Goal: Information Seeking & Learning: Learn about a topic

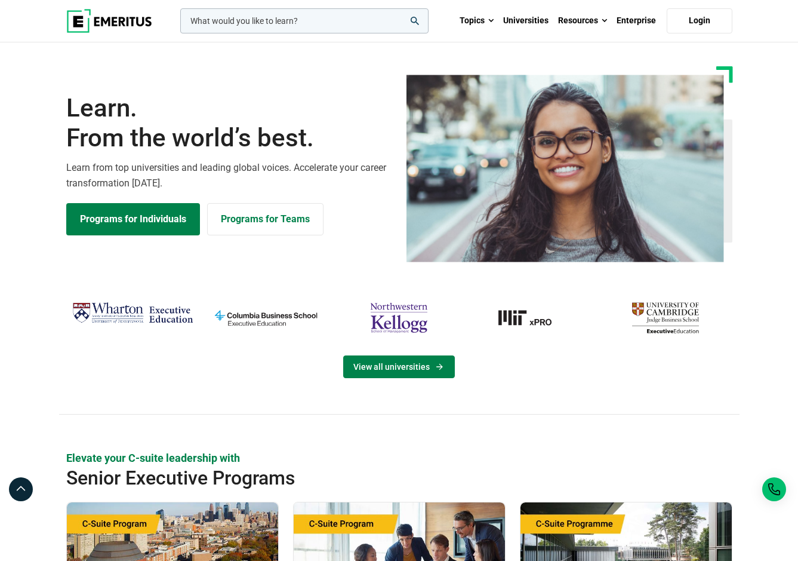
click at [439, 363] on icon "View Universities" at bounding box center [440, 367] width 10 height 10
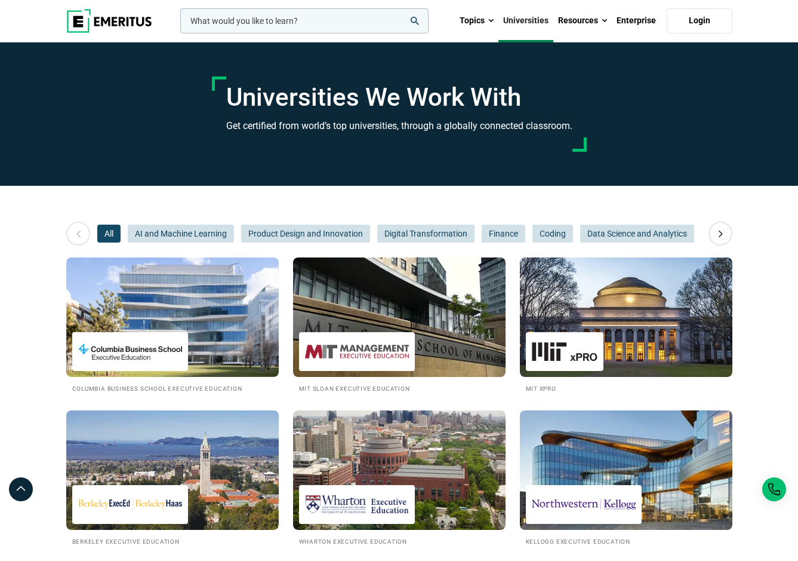
scroll to position [490, 0]
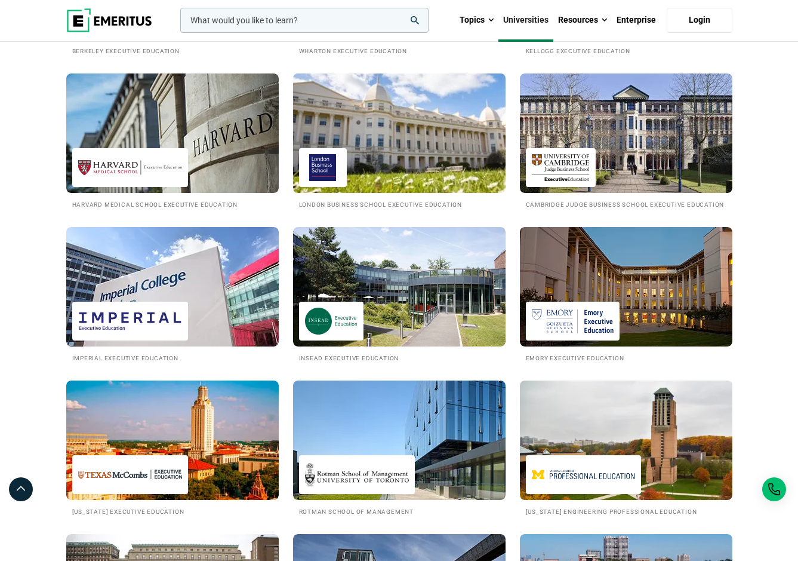
click at [398, 202] on h2 "London Business School Executive Education" at bounding box center [399, 204] width 201 height 10
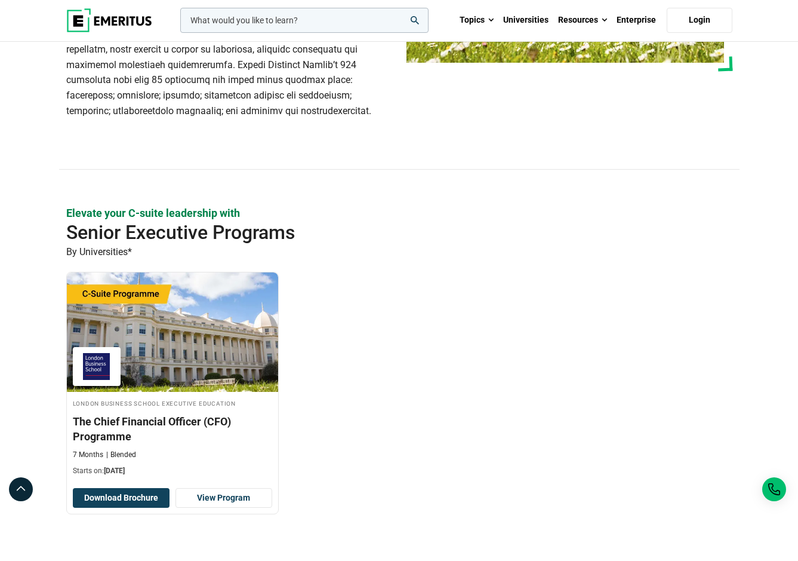
scroll to position [333, 0]
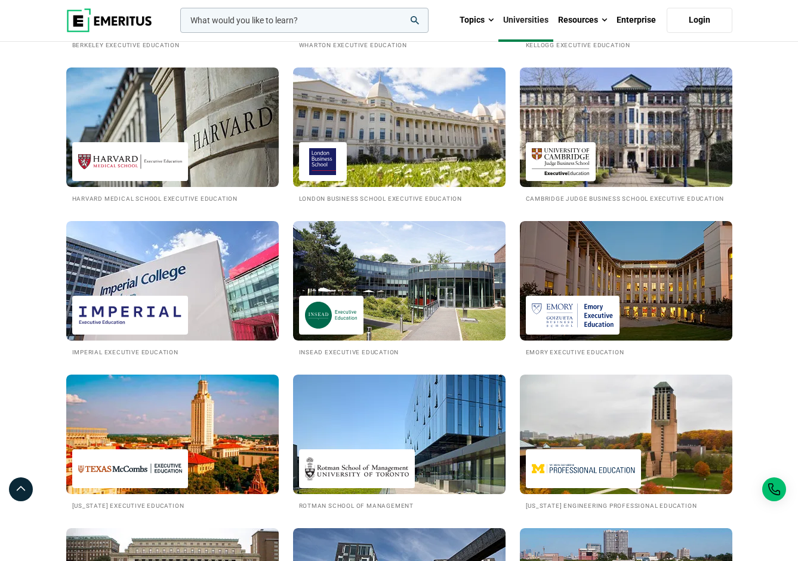
click at [640, 193] on h2 "Cambridge Judge Business School Executive Education" at bounding box center [626, 198] width 201 height 10
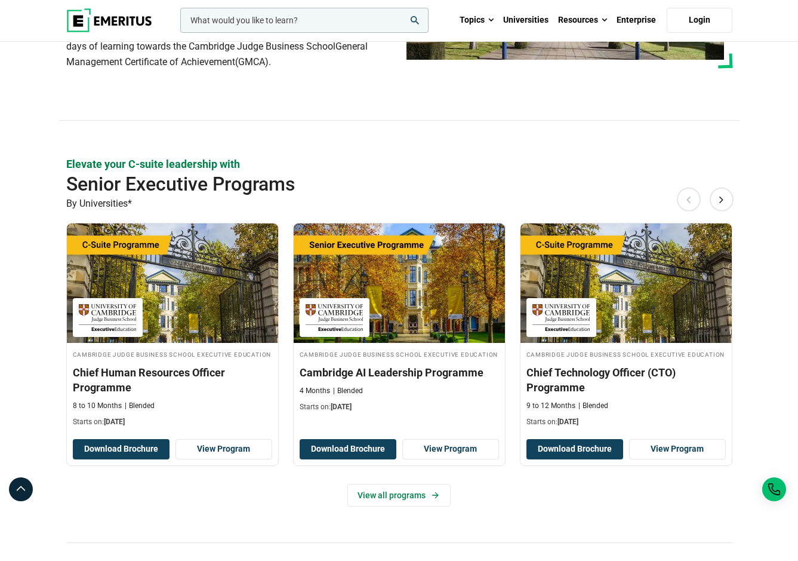
scroll to position [262, 0]
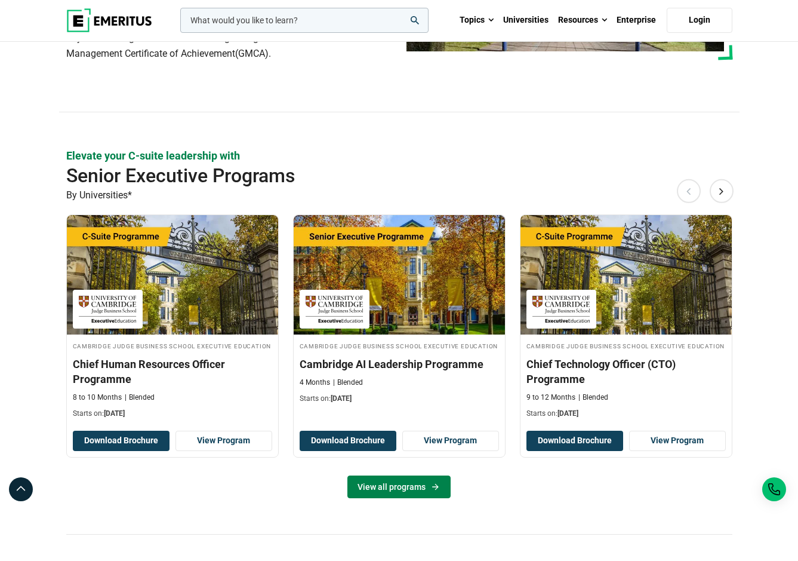
click at [402, 488] on link "View all programs" at bounding box center [398, 486] width 103 height 23
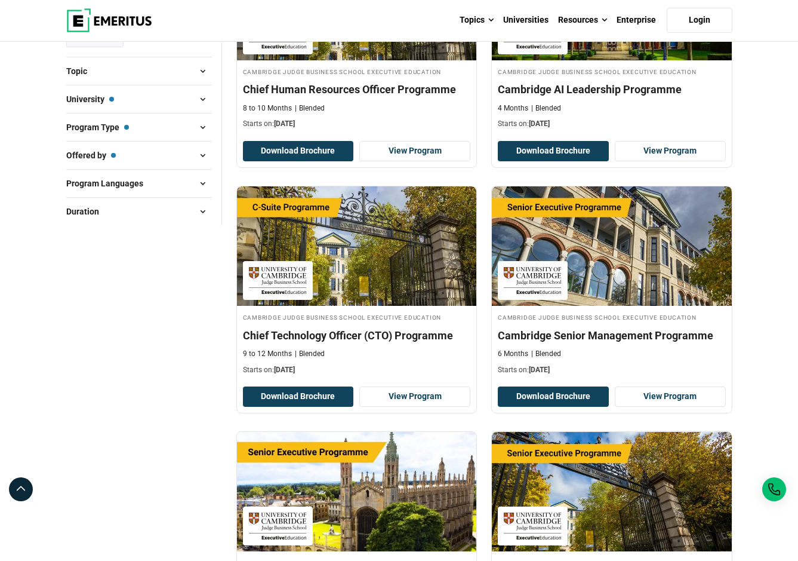
scroll to position [258, 0]
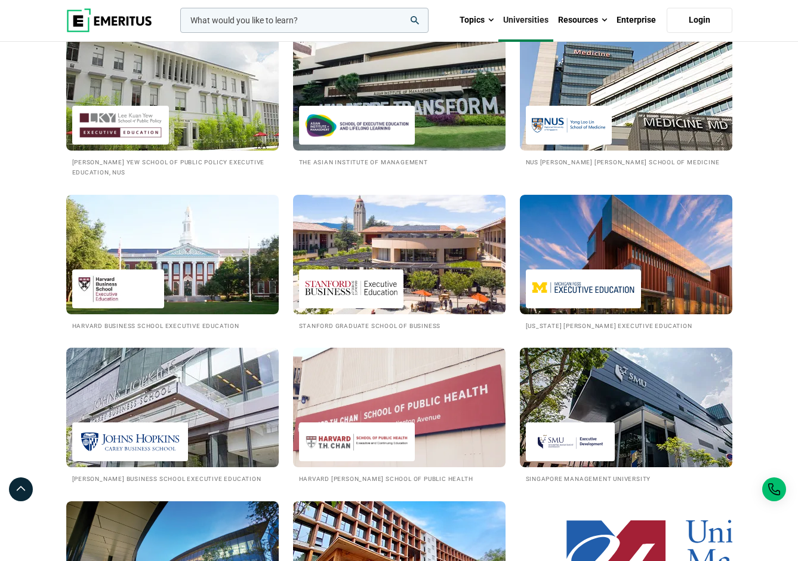
scroll to position [1320, 0]
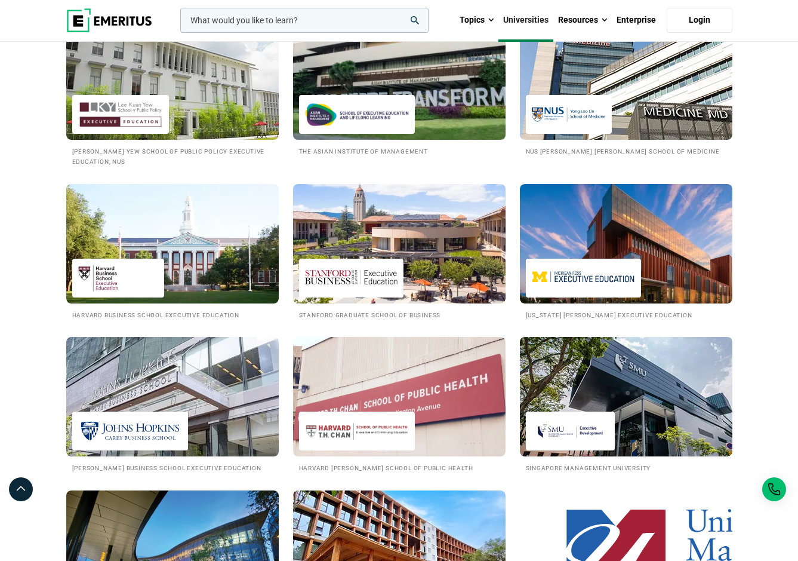
click at [389, 156] on h2 "The Asian Institute of Management" at bounding box center [399, 151] width 201 height 10
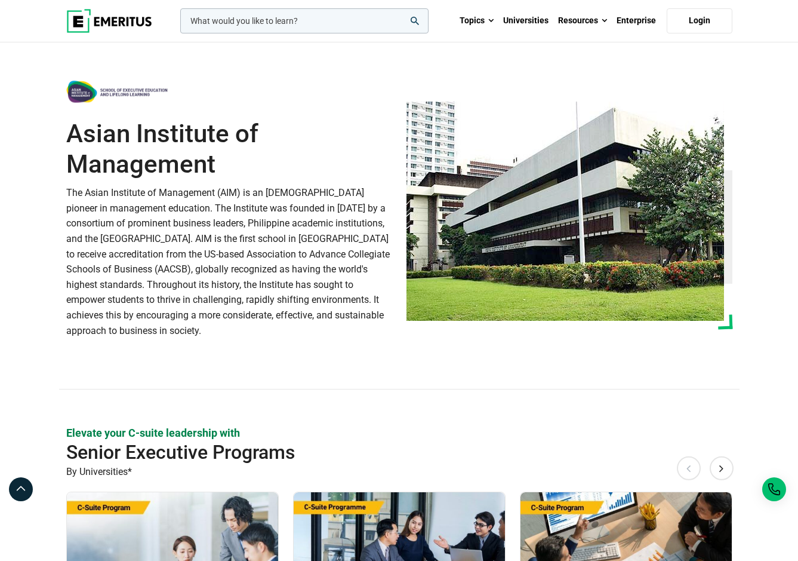
scroll to position [490, 0]
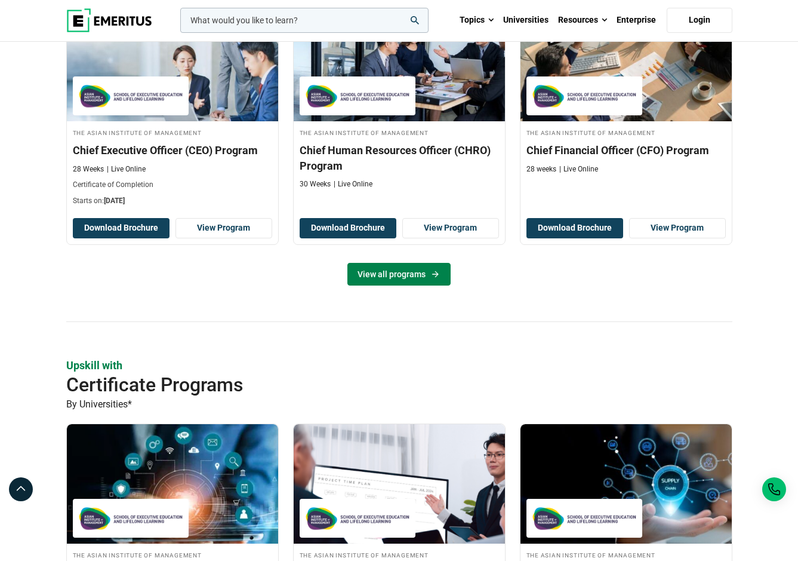
click at [426, 278] on link "View all programs" at bounding box center [398, 274] width 103 height 23
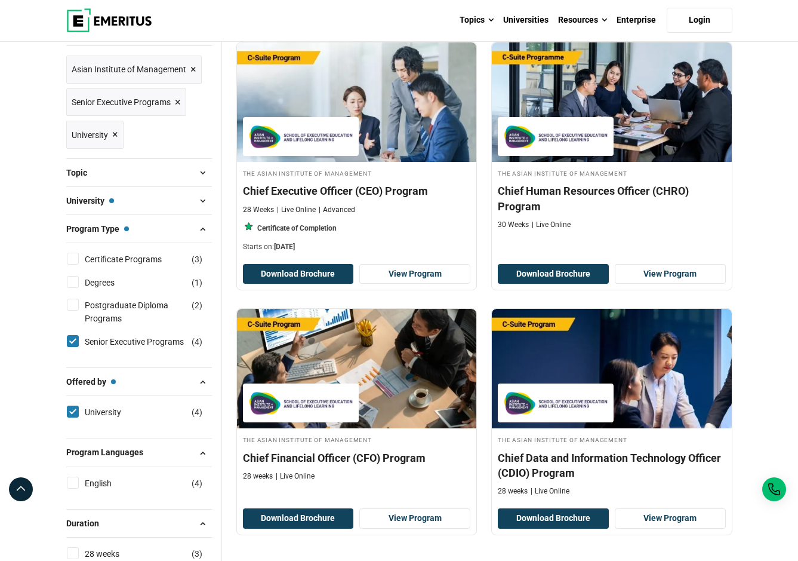
scroll to position [152, 0]
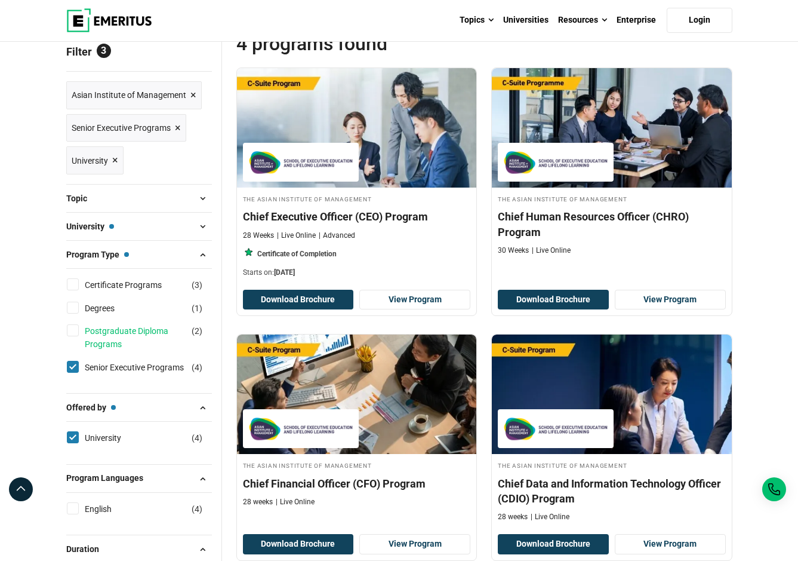
click at [115, 338] on link "Postgraduate Diploma Programs" at bounding box center [147, 337] width 125 height 27
checkbox input "true"
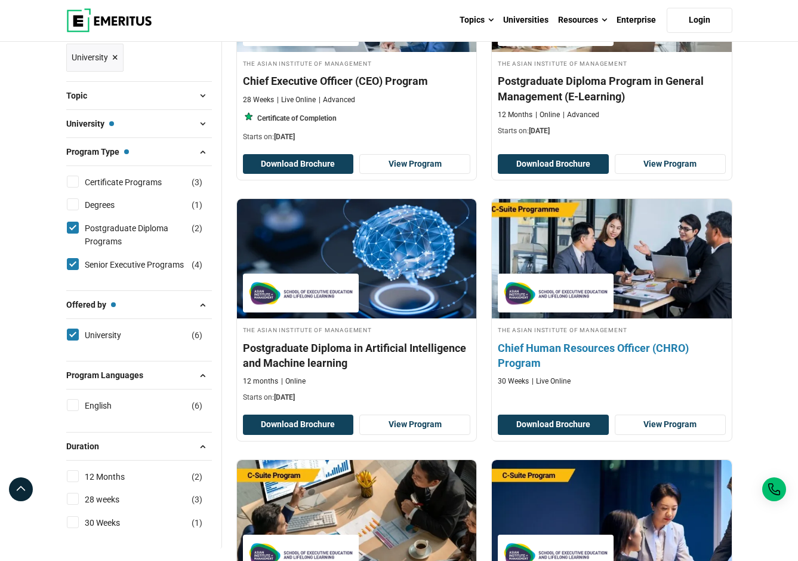
scroll to position [289, 0]
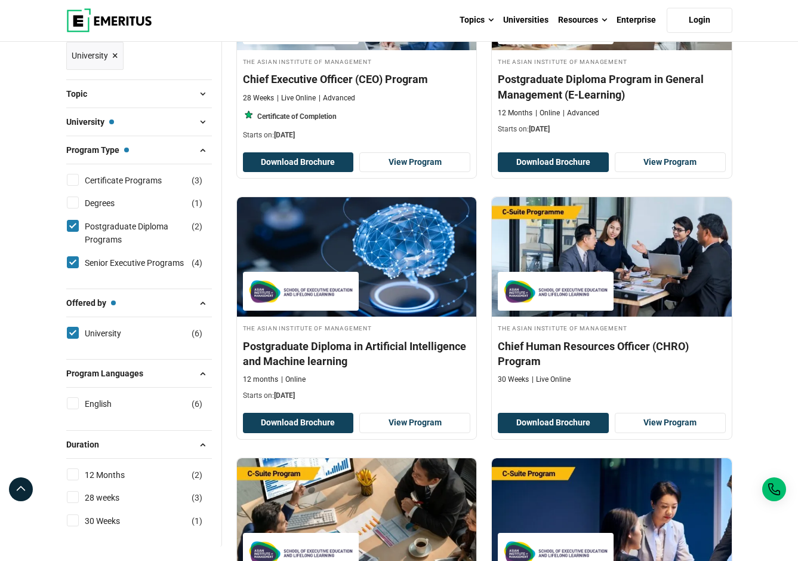
click at [203, 122] on span at bounding box center [203, 122] width 18 height 18
click at [202, 123] on span at bounding box center [203, 122] width 18 height 18
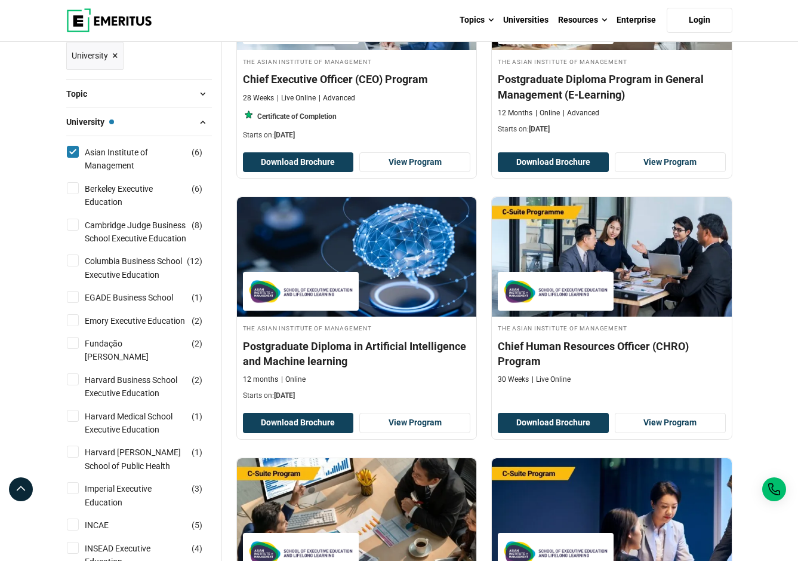
click at [202, 121] on span at bounding box center [203, 122] width 18 height 18
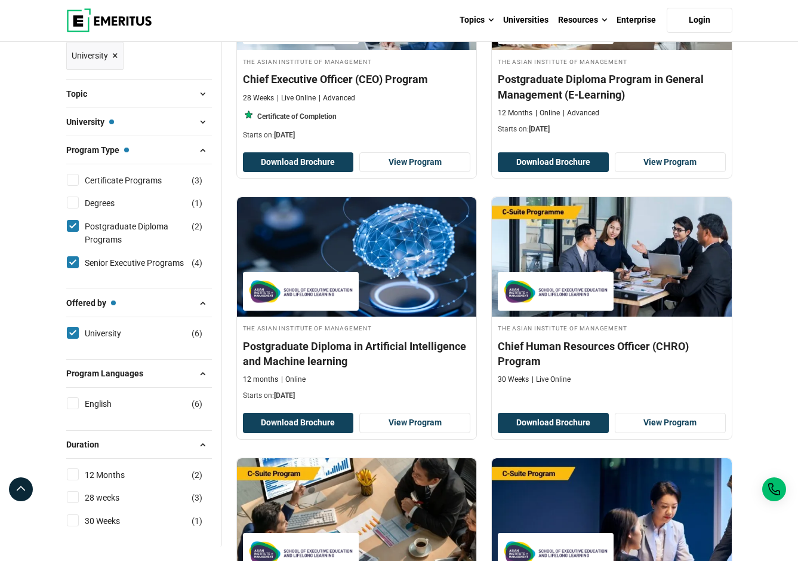
click at [196, 203] on span "1" at bounding box center [197, 203] width 5 height 10
click at [79, 203] on input "Degrees ( 1 )" at bounding box center [73, 202] width 12 height 12
checkbox input "true"
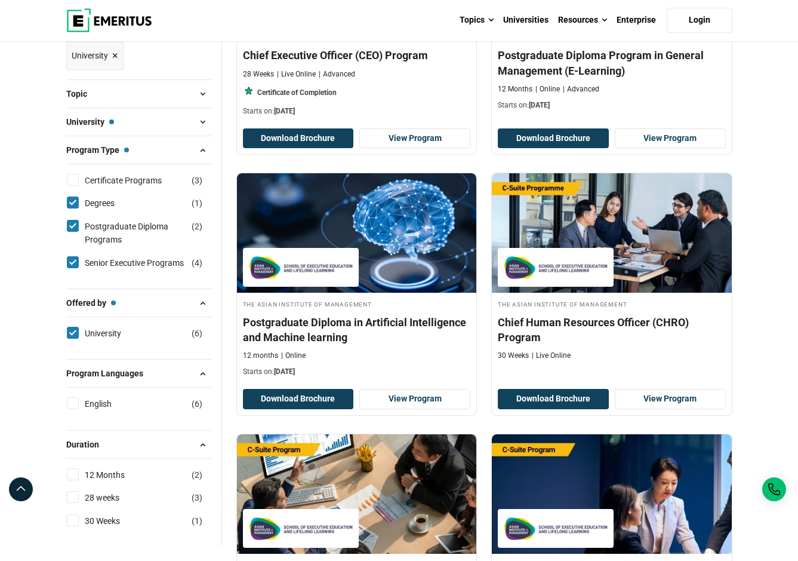
click at [70, 224] on input "Postgraduate Diploma Programs ( 2 )" at bounding box center [73, 226] width 12 height 12
checkbox input "false"
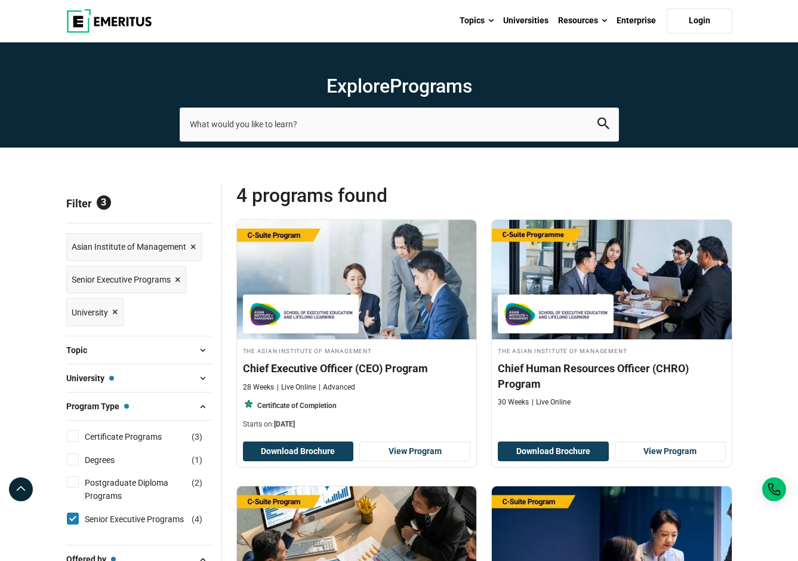
click at [72, 518] on input "Senior Executive Programs ( 4 )" at bounding box center [73, 518] width 12 height 12
checkbox input "false"
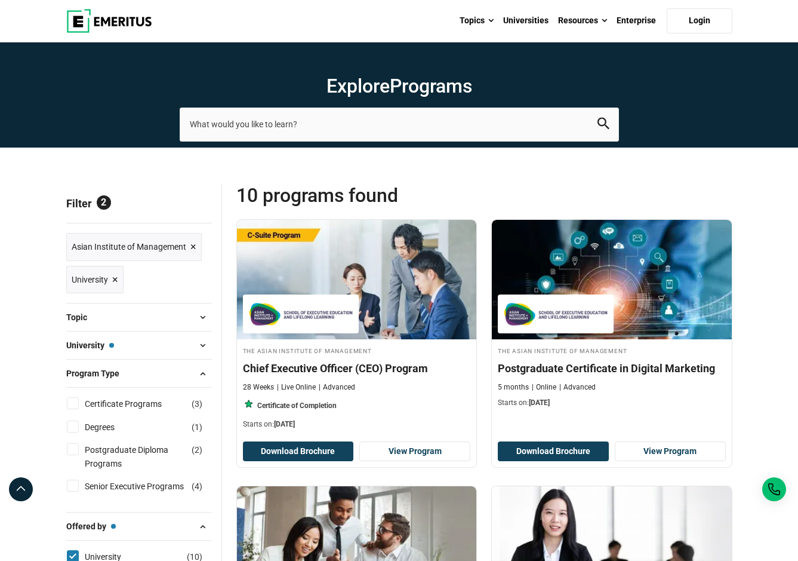
click at [73, 427] on input "Degrees ( 1 )" at bounding box center [73, 426] width 12 height 12
checkbox input "true"
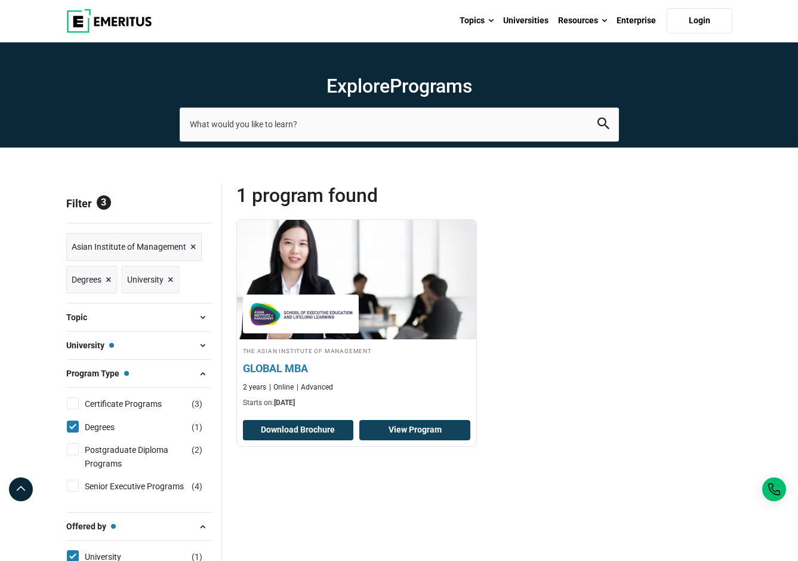
click at [410, 427] on link "View Program" at bounding box center [414, 430] width 111 height 20
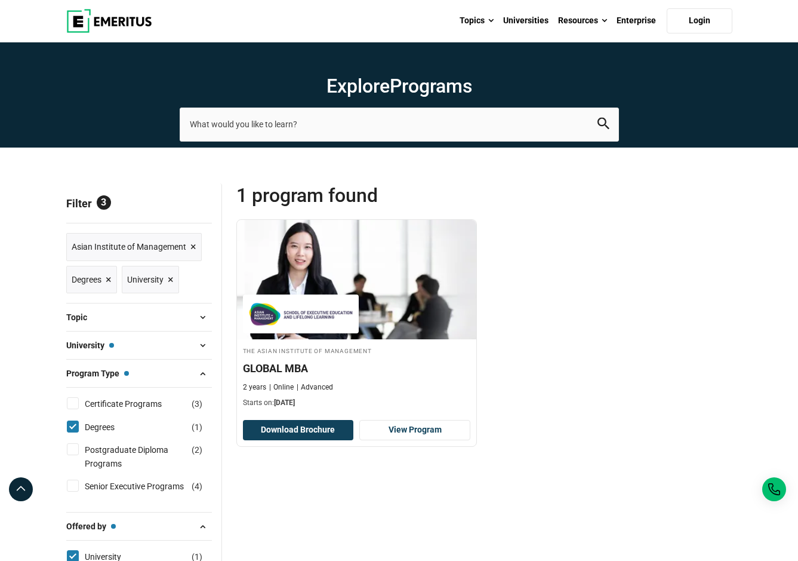
click at [71, 426] on input "Degrees ( 1 )" at bounding box center [73, 426] width 12 height 12
checkbox input "false"
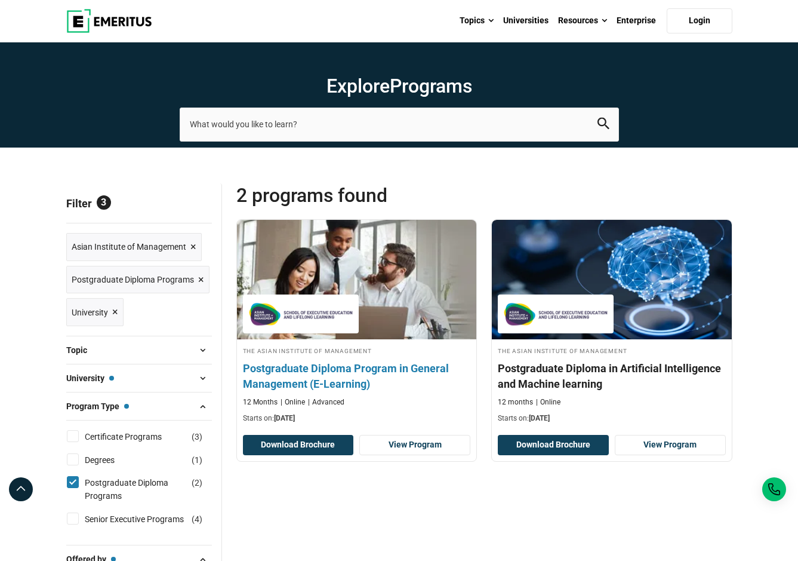
click at [350, 376] on h4 "Postgraduate Diploma Program in General Management (E-Learning)" at bounding box center [357, 376] width 228 height 30
